Goal: Task Accomplishment & Management: Manage account settings

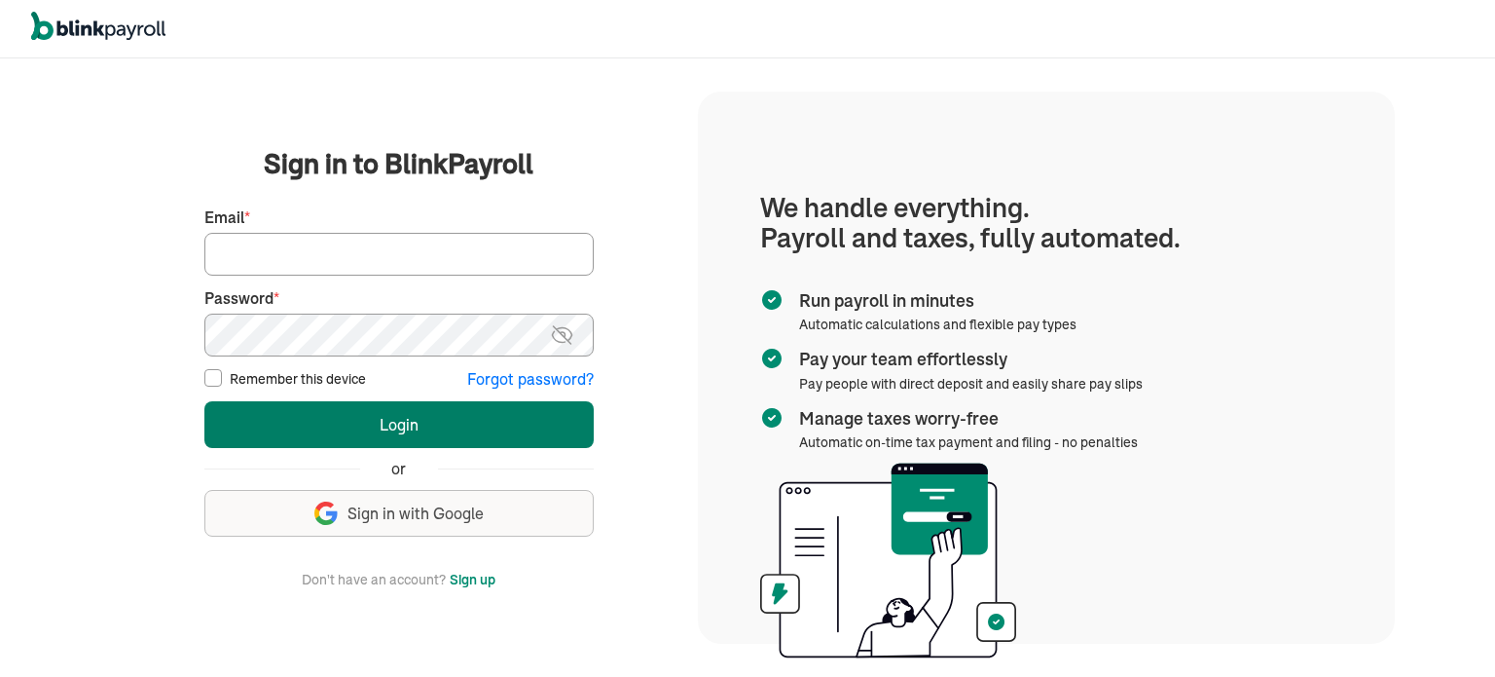
type input "info@open-webservices.com"
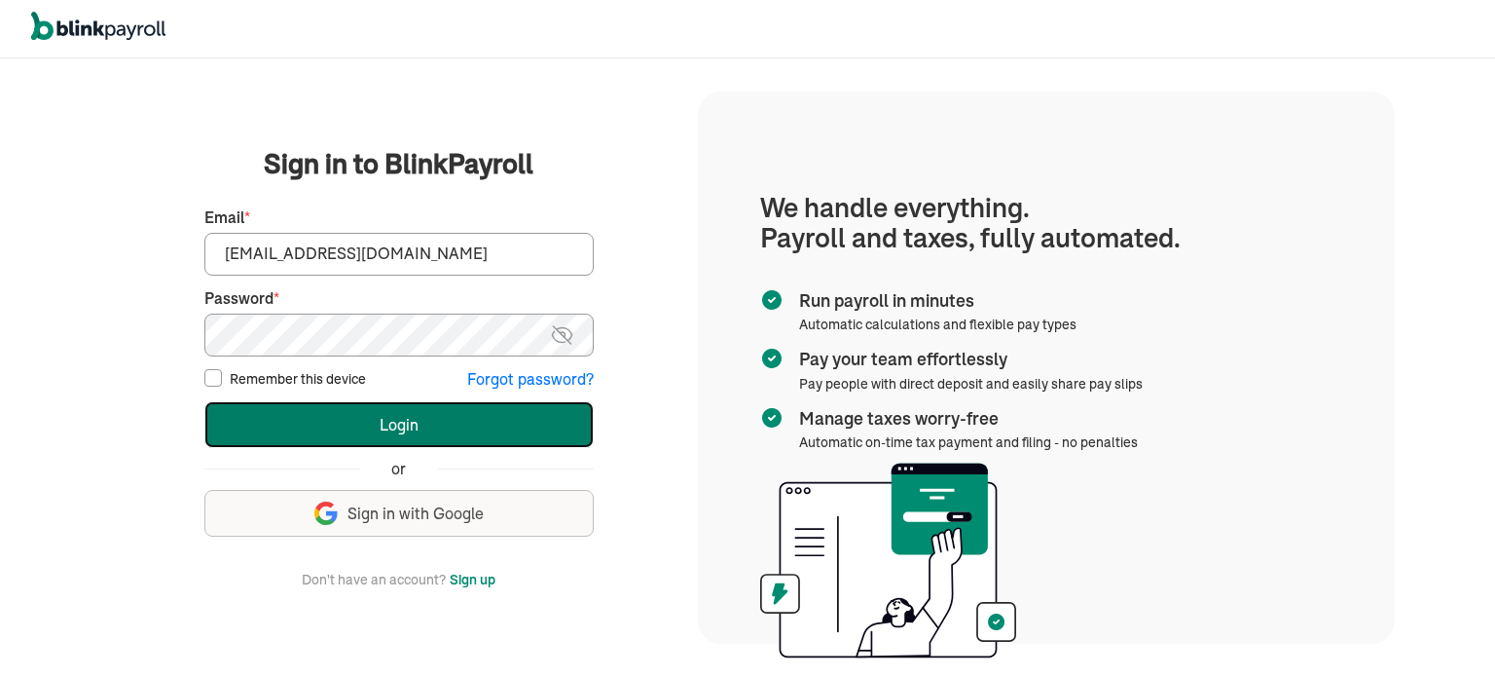
click at [557, 413] on button "Login" at bounding box center [398, 424] width 389 height 47
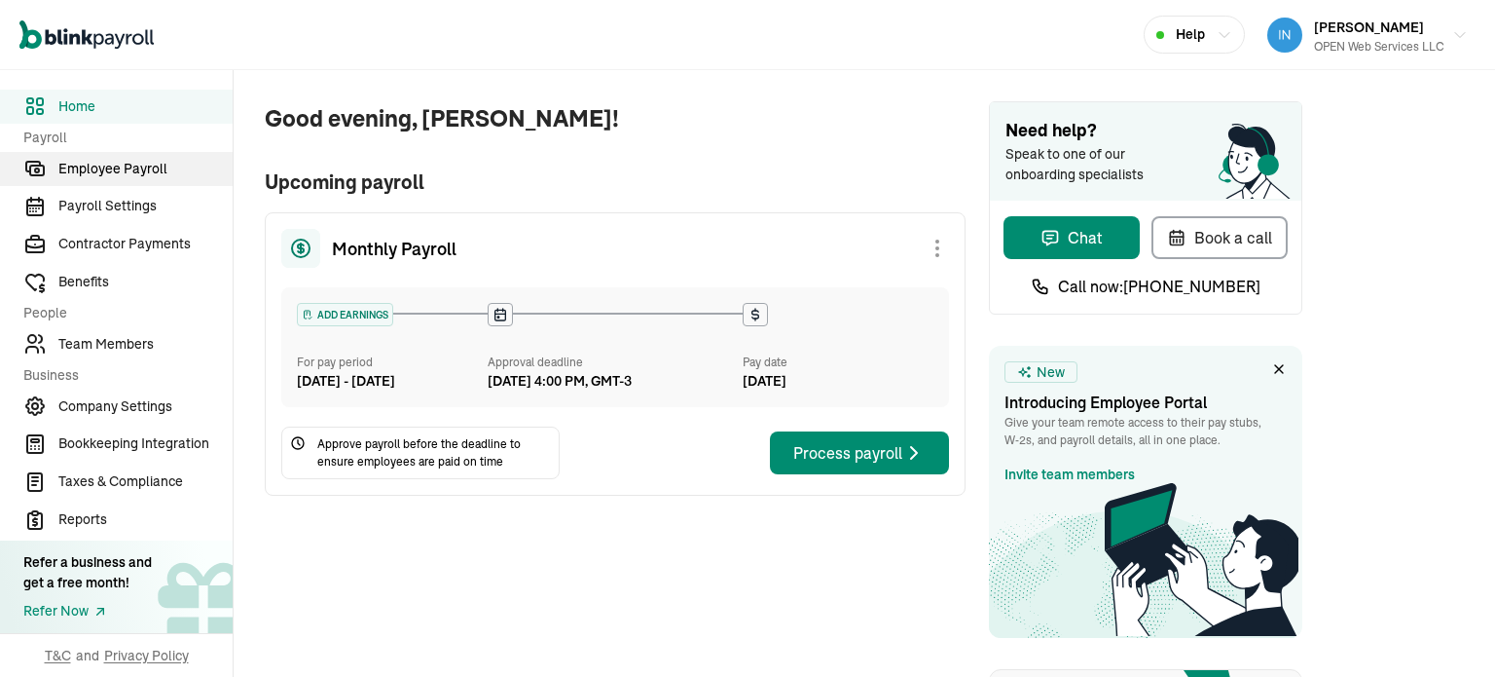
click at [130, 172] on span "Employee Payroll" at bounding box center [145, 169] width 174 height 20
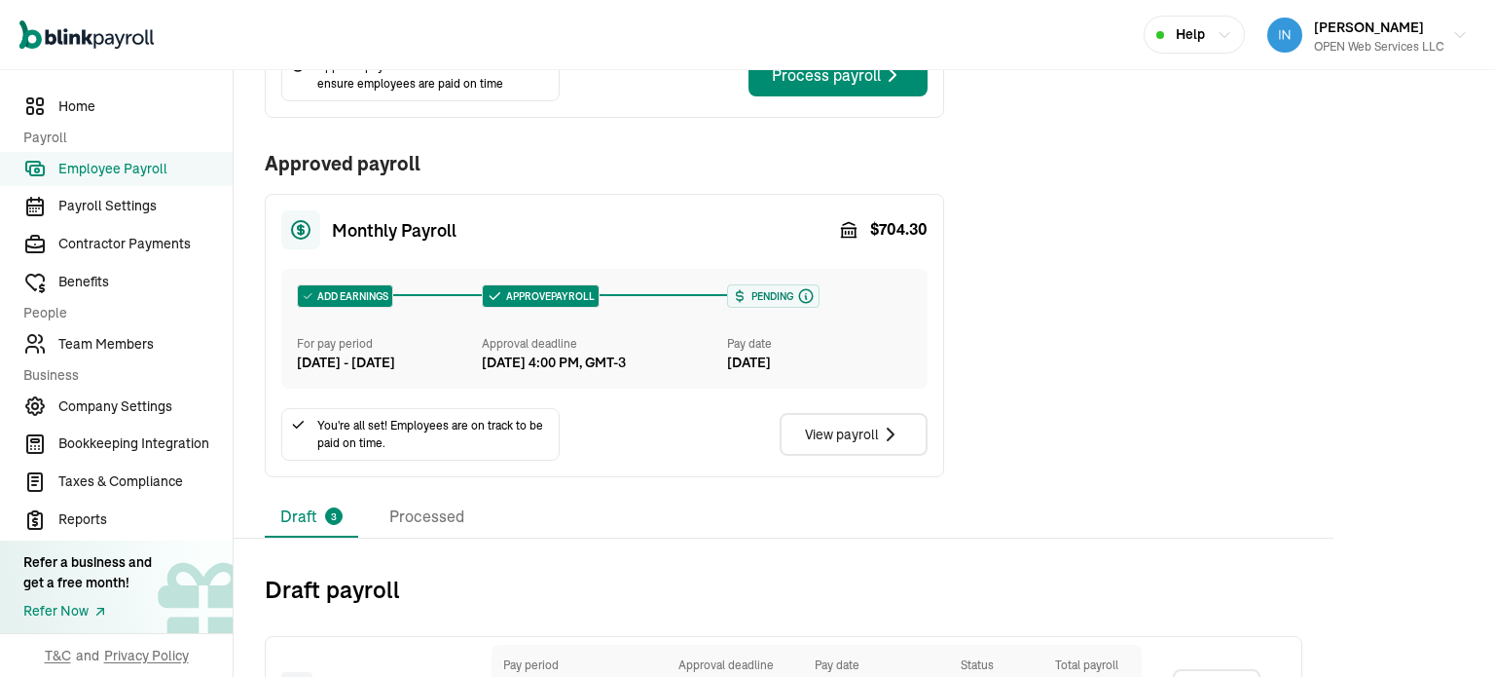
scroll to position [315, 0]
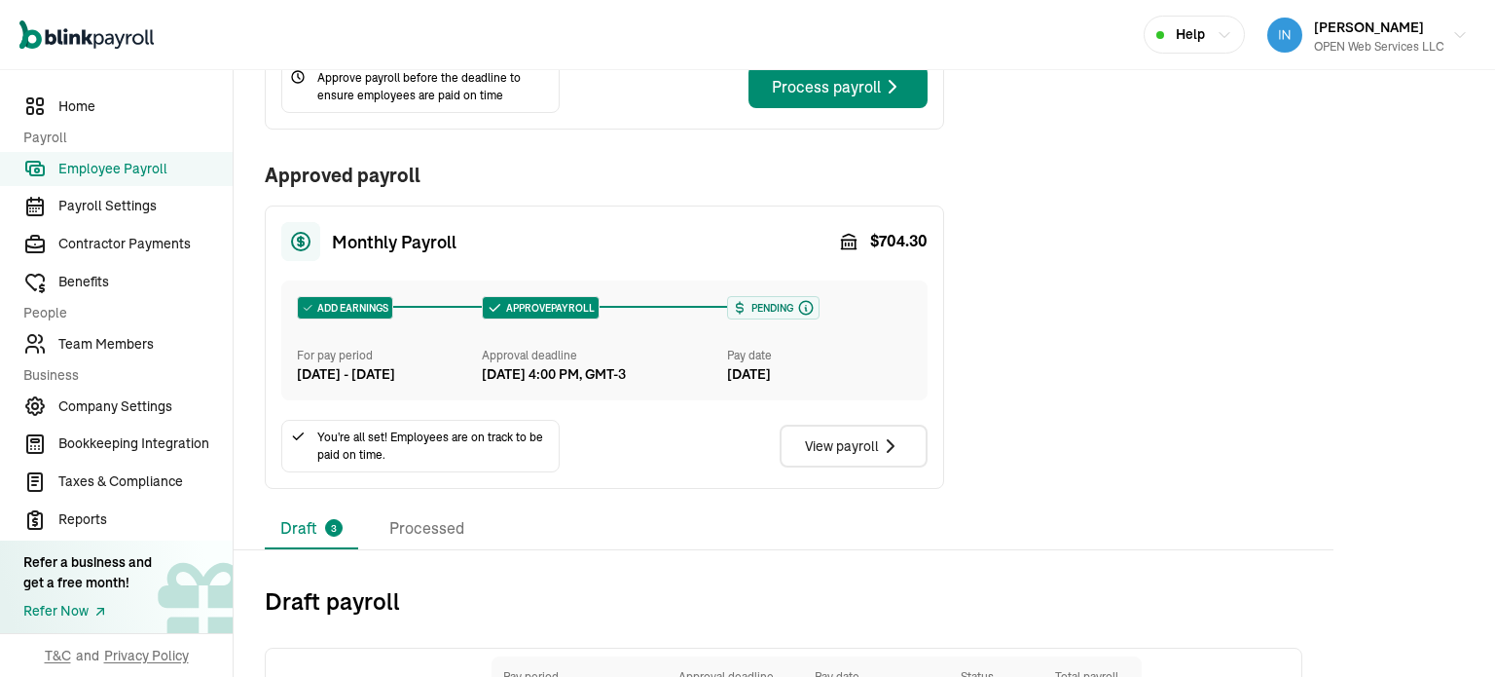
click at [1062, 384] on div "Monthly Payroll ADD EARNINGS For pay period Aug 29 - Sep 28, 2025 Approval dead…" at bounding box center [784, 167] width 1038 height 642
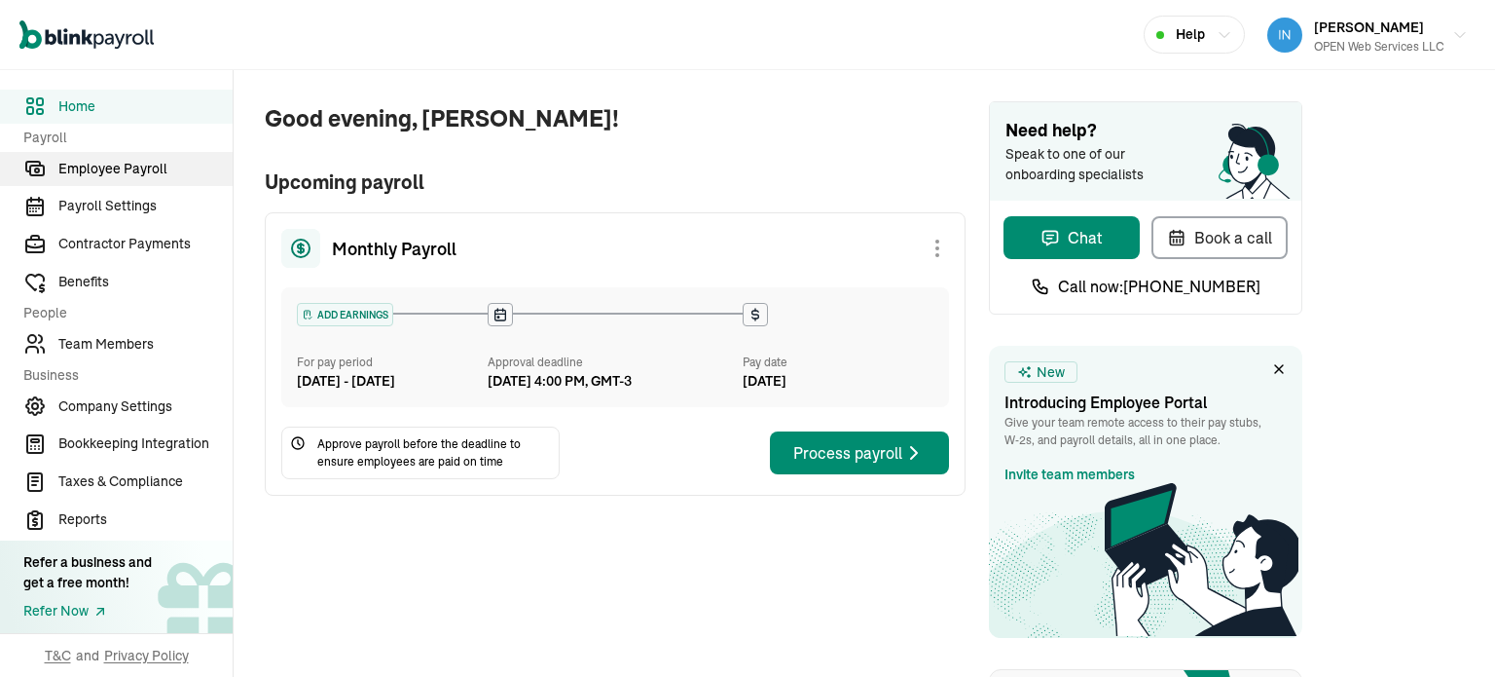
click at [130, 172] on span "Employee Payroll" at bounding box center [145, 169] width 174 height 20
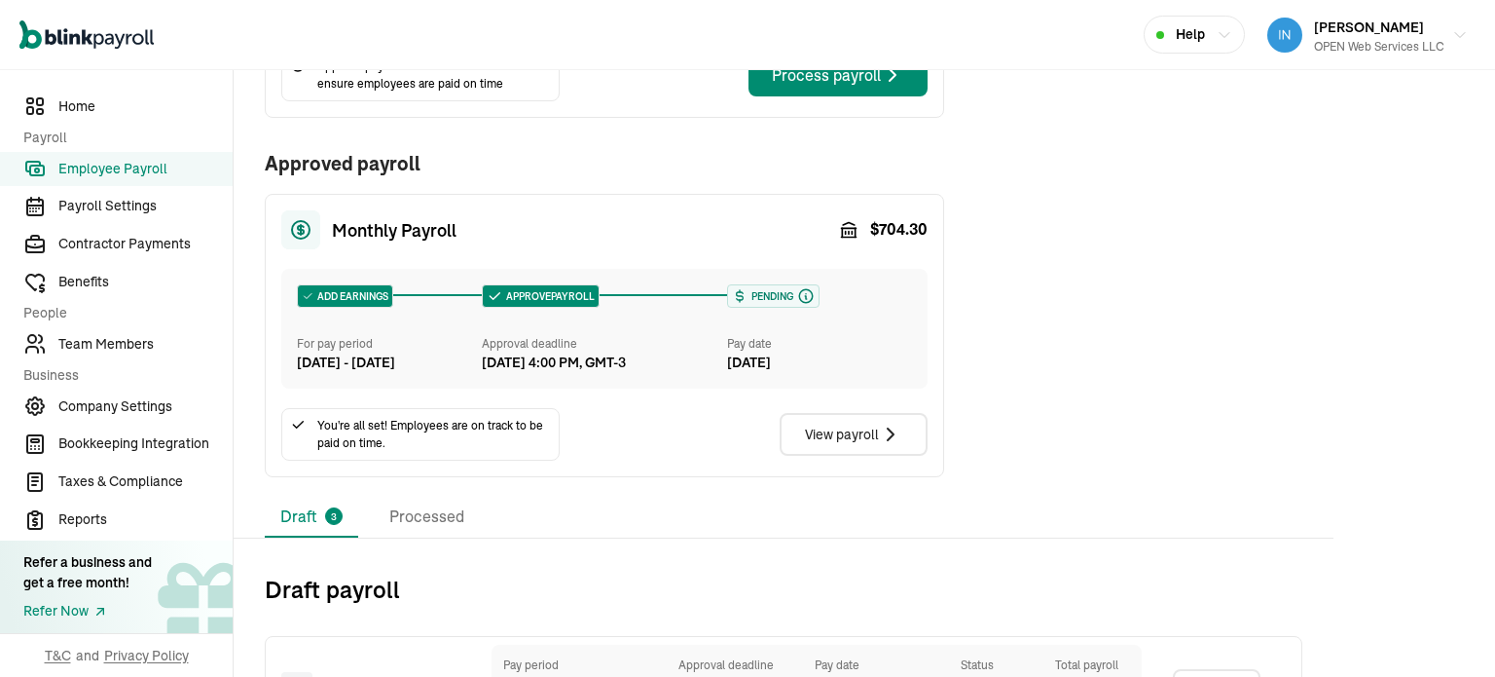
scroll to position [315, 0]
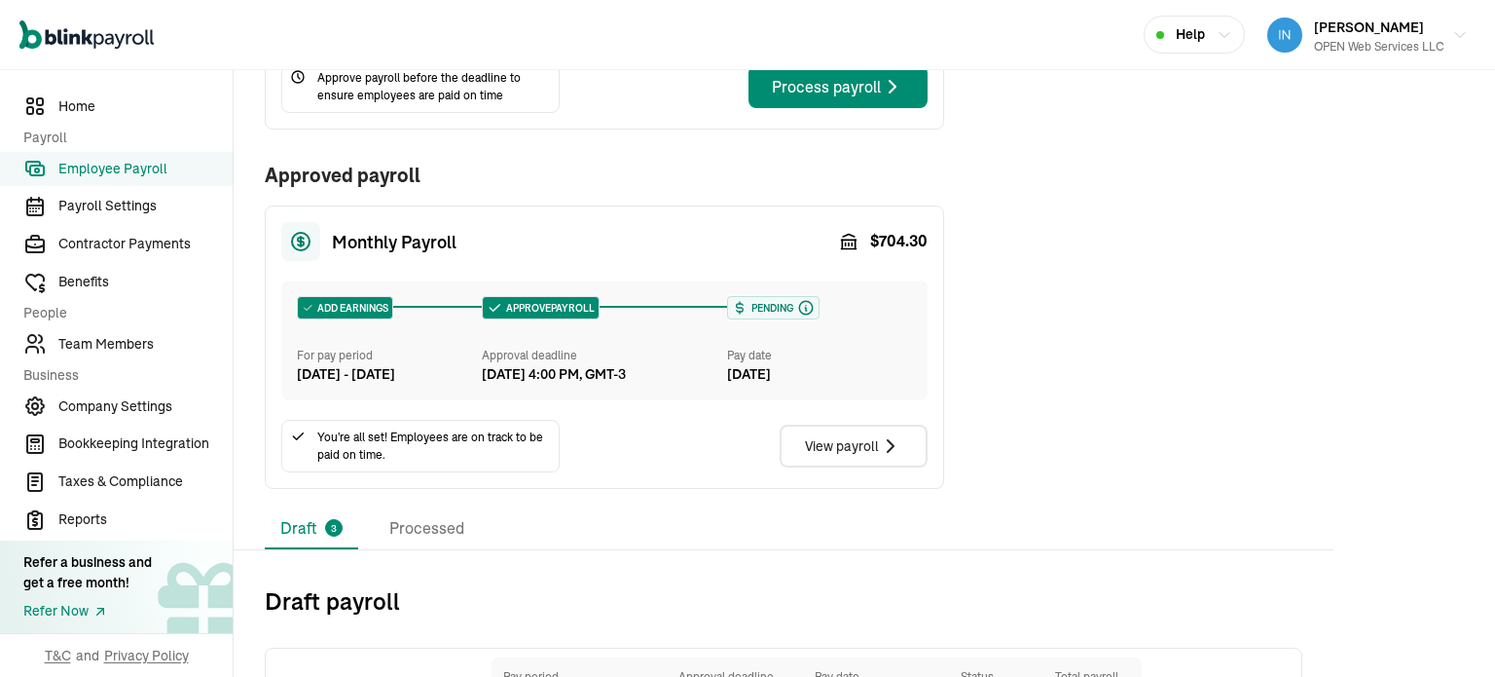
click at [1062, 384] on div "Monthly Payroll ADD EARNINGS For pay period Aug 29 - Sep 28, 2025 Approval dead…" at bounding box center [784, 167] width 1038 height 642
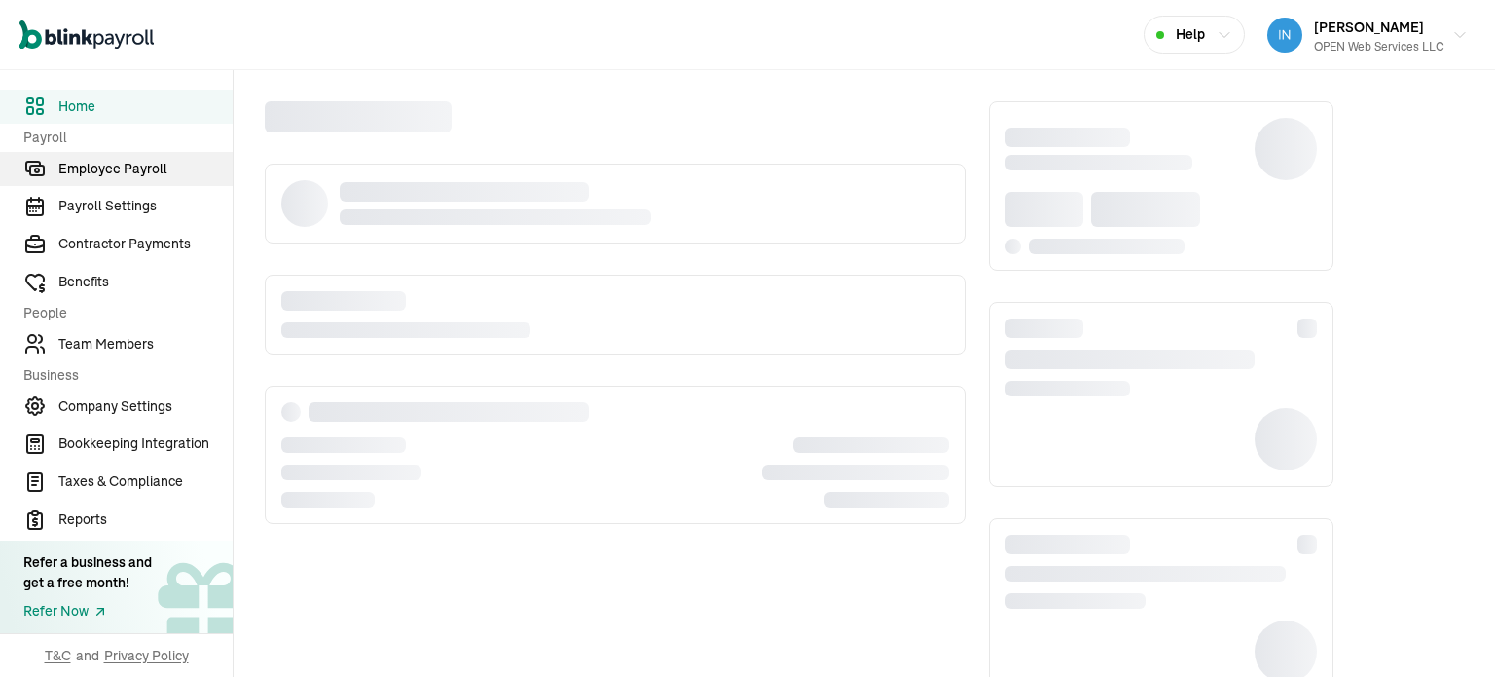
click at [148, 166] on span "Employee Payroll" at bounding box center [145, 169] width 174 height 20
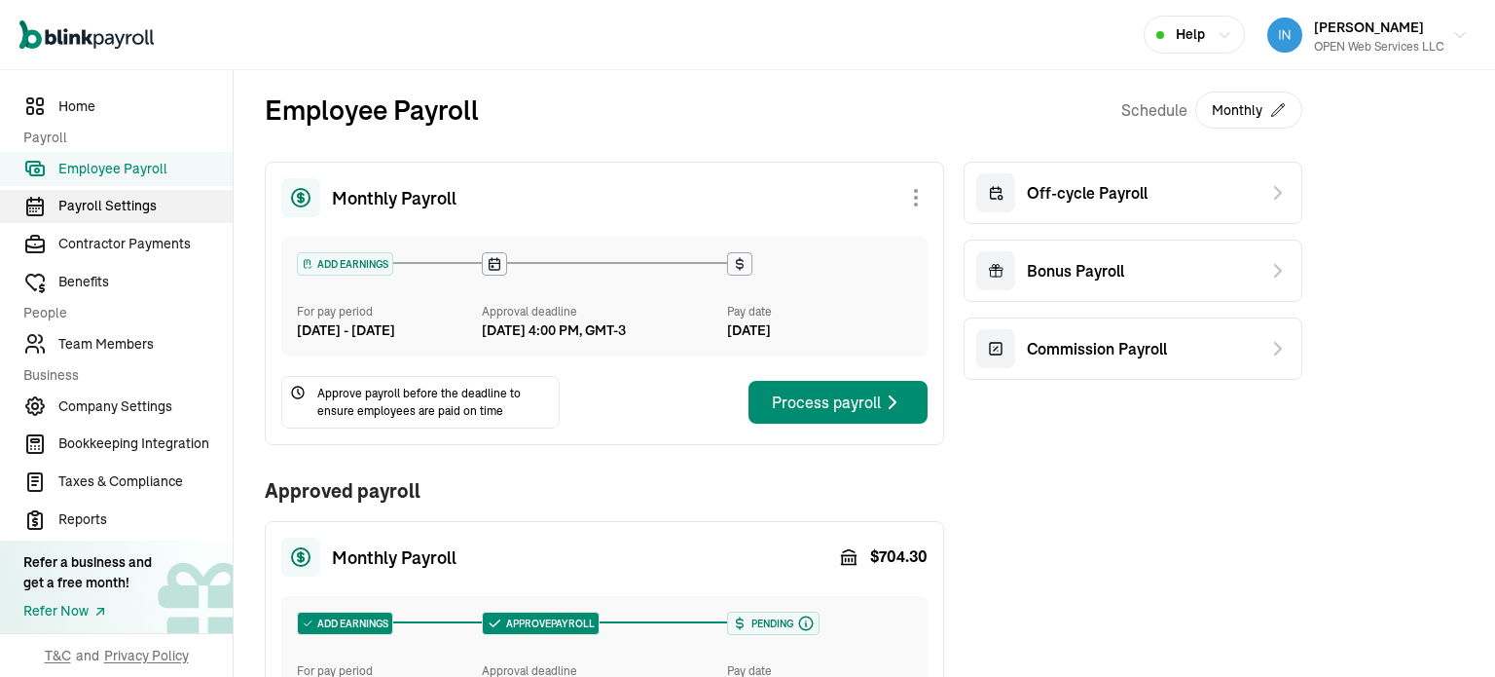
click at [105, 210] on span "Payroll Settings" at bounding box center [145, 206] width 174 height 20
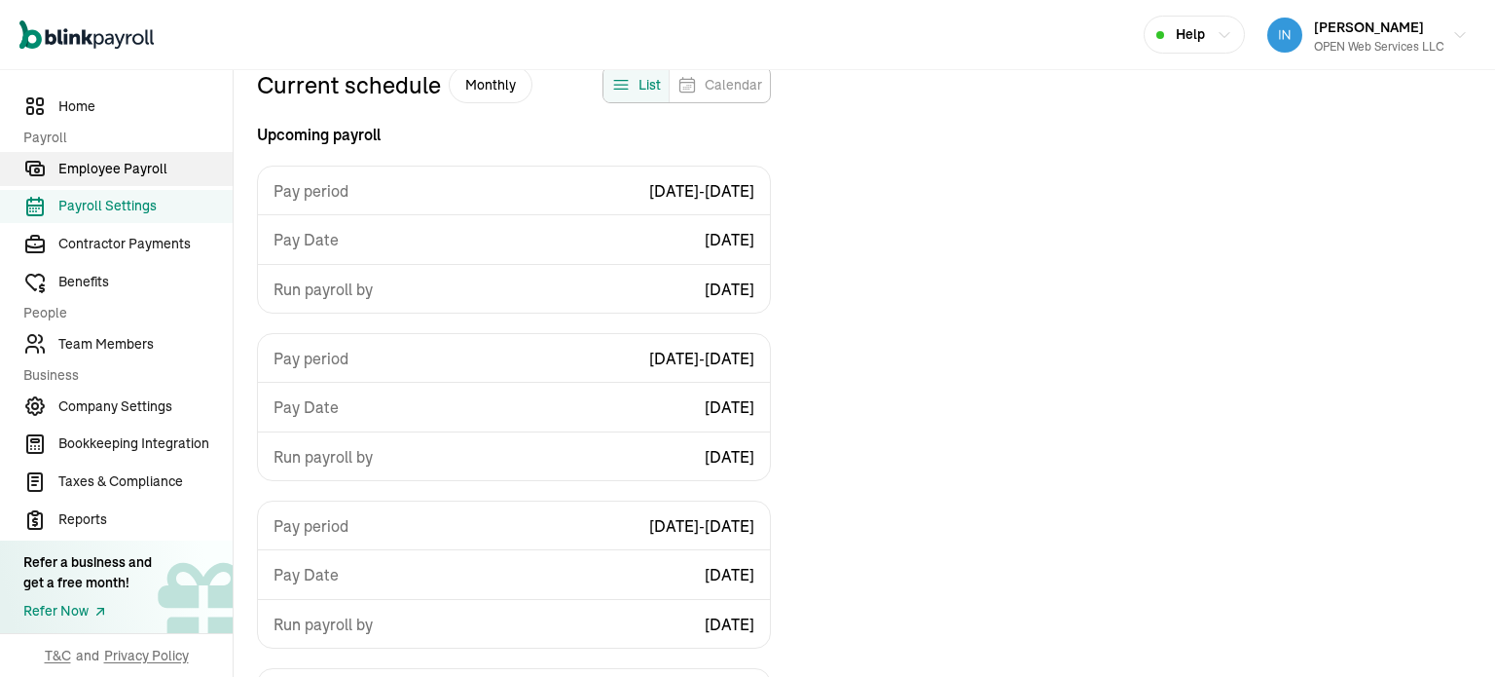
click at [87, 170] on span "Employee Payroll" at bounding box center [145, 169] width 174 height 20
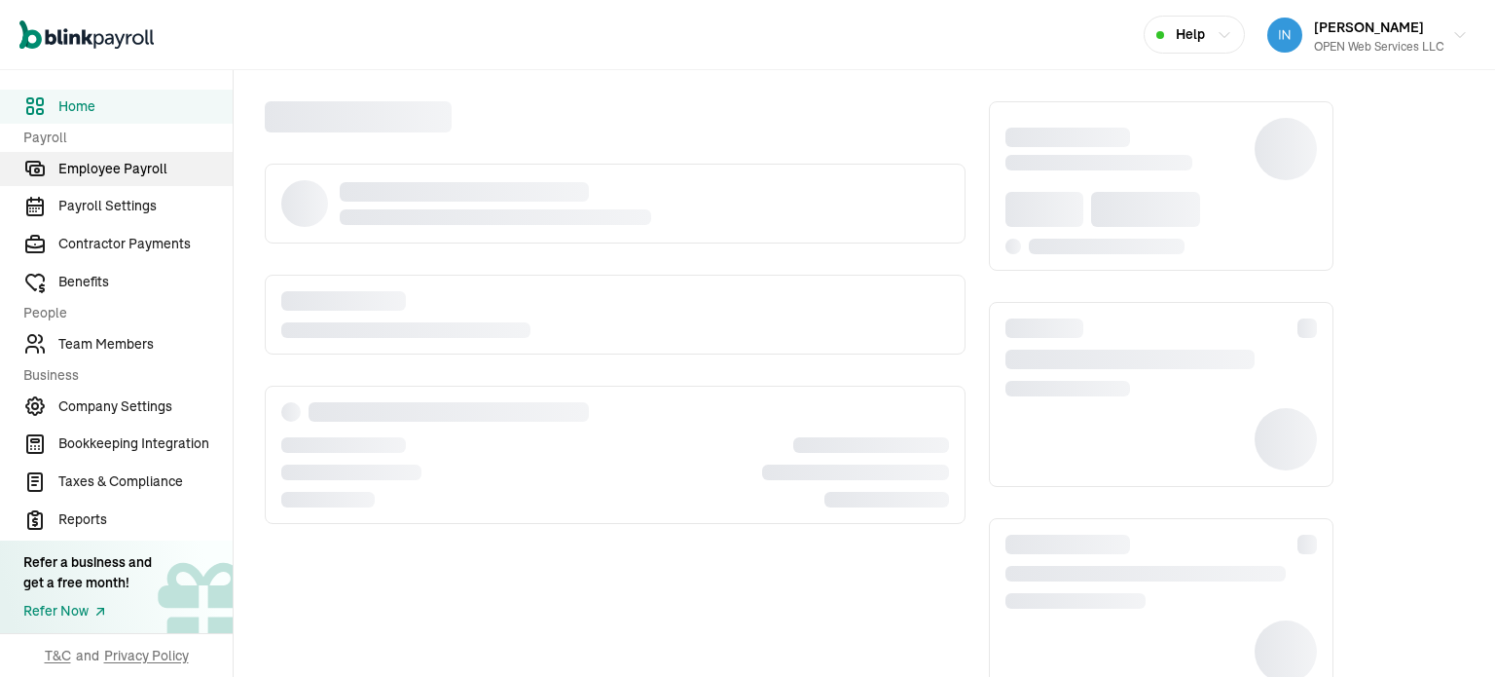
click at [148, 166] on span "Employee Payroll" at bounding box center [145, 169] width 174 height 20
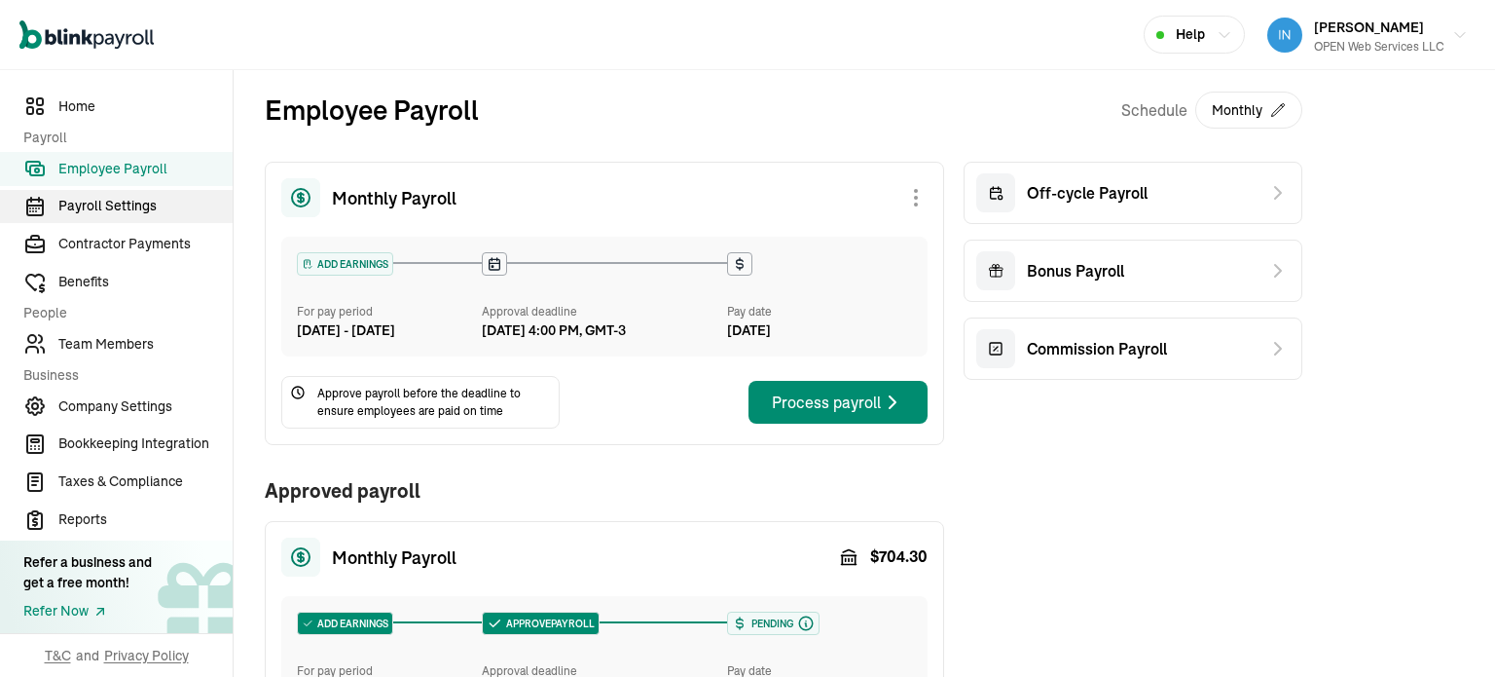
click at [105, 210] on span "Payroll Settings" at bounding box center [145, 206] width 174 height 20
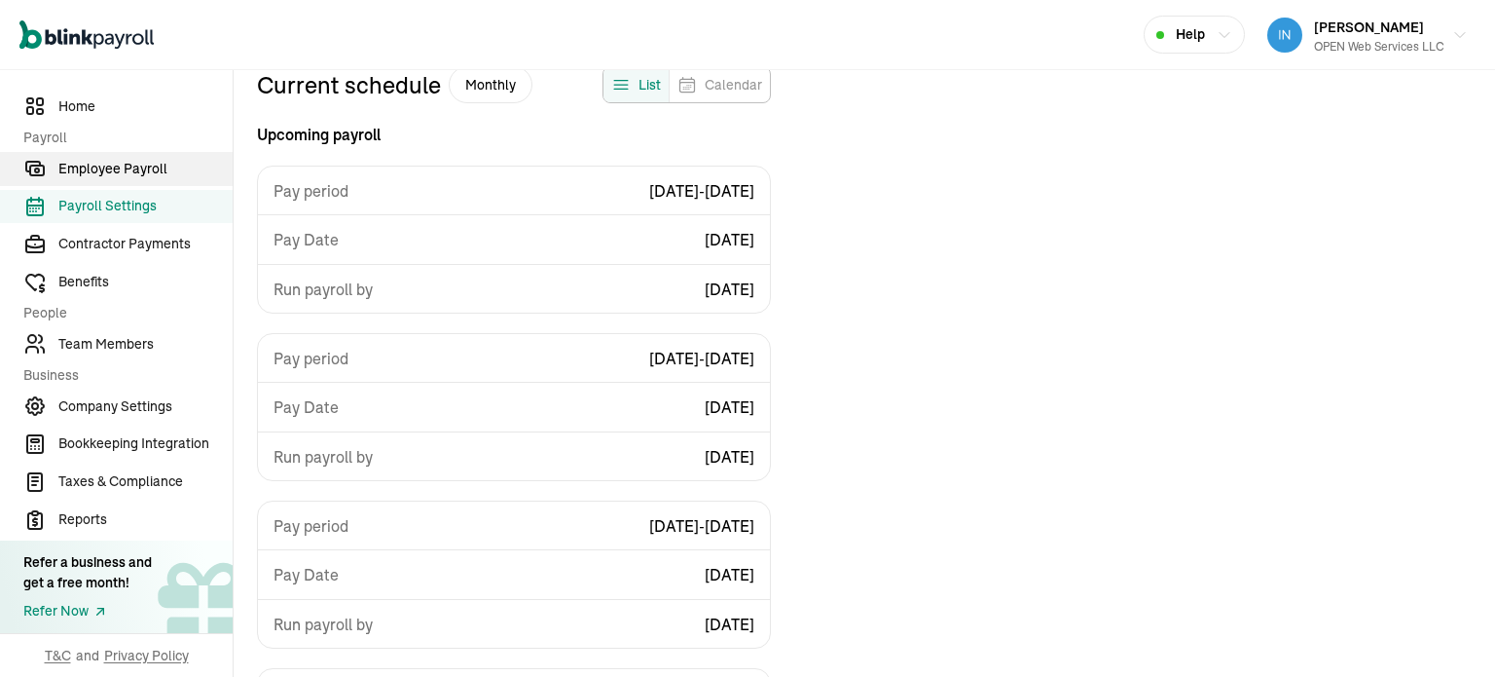
click at [87, 170] on span "Employee Payroll" at bounding box center [145, 169] width 174 height 20
